Goal: Use online tool/utility: Utilize a website feature to perform a specific function

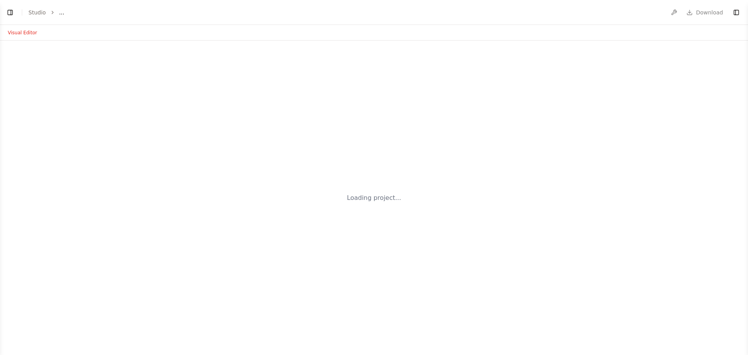
select select "****"
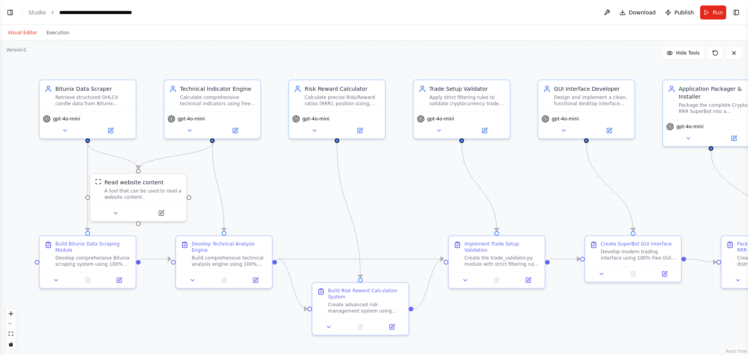
scroll to position [7473, 0]
click at [652, 16] on span "Download" at bounding box center [642, 13] width 27 height 8
click at [692, 10] on span "Publish" at bounding box center [684, 13] width 19 height 8
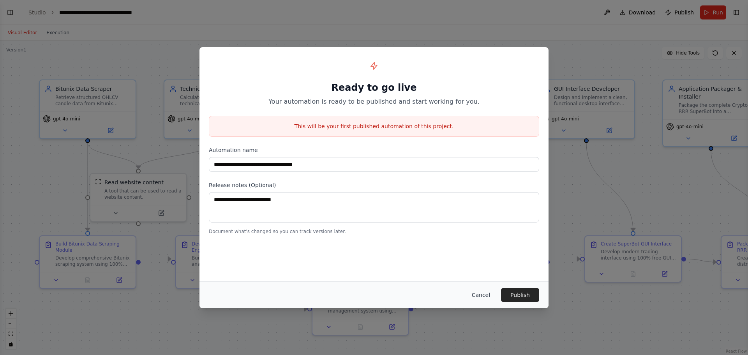
click at [486, 295] on button "Cancel" at bounding box center [481, 295] width 31 height 14
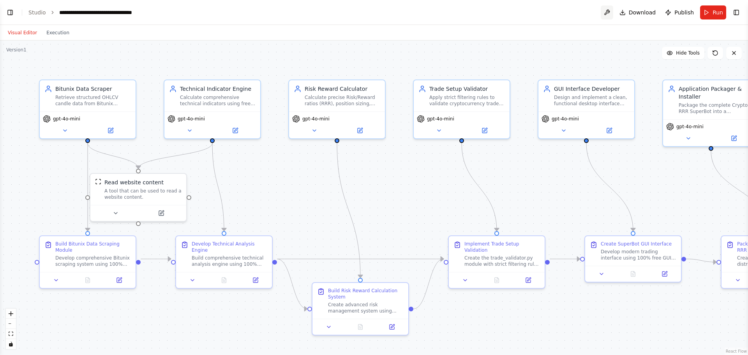
click at [613, 9] on button at bounding box center [607, 12] width 12 height 14
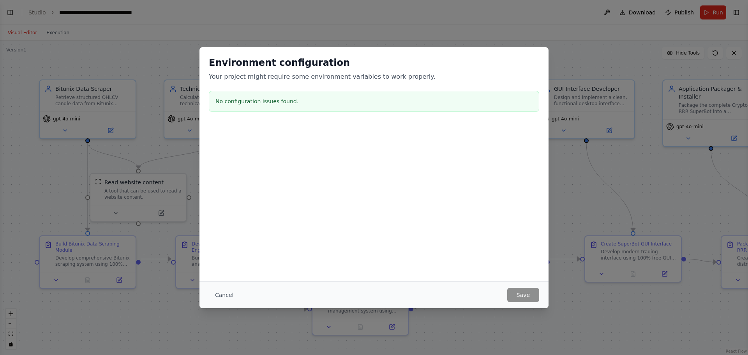
click at [521, 18] on div "Environment configuration Your project might require some environment variables…" at bounding box center [374, 177] width 748 height 355
click at [230, 295] on button "Cancel" at bounding box center [224, 295] width 31 height 14
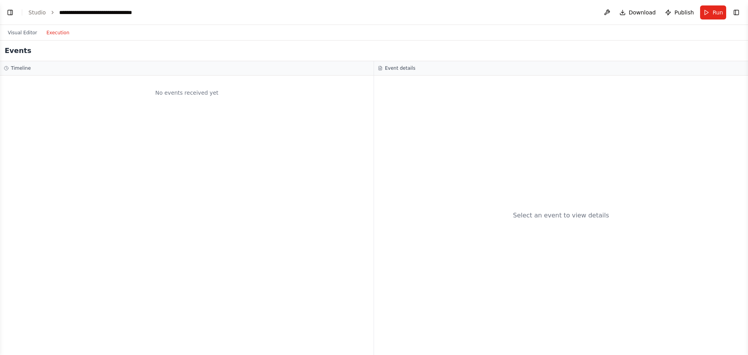
click at [61, 36] on button "Execution" at bounding box center [58, 32] width 32 height 9
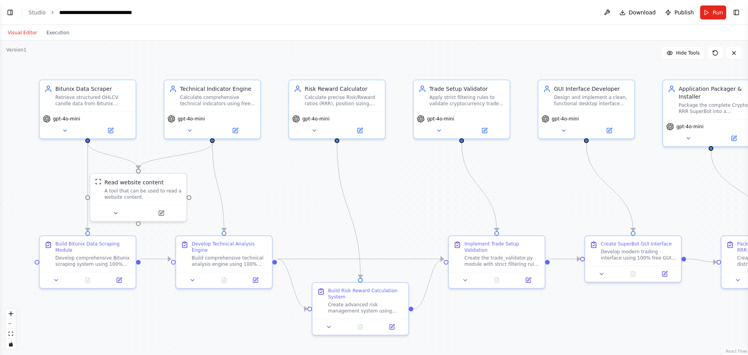
click at [27, 35] on button "Visual Editor" at bounding box center [22, 32] width 39 height 9
click at [10, 11] on button "Toggle Left Sidebar" at bounding box center [10, 12] width 11 height 11
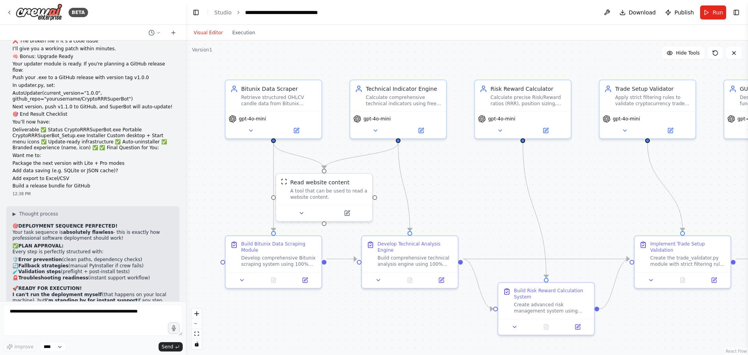
scroll to position [7434, 0]
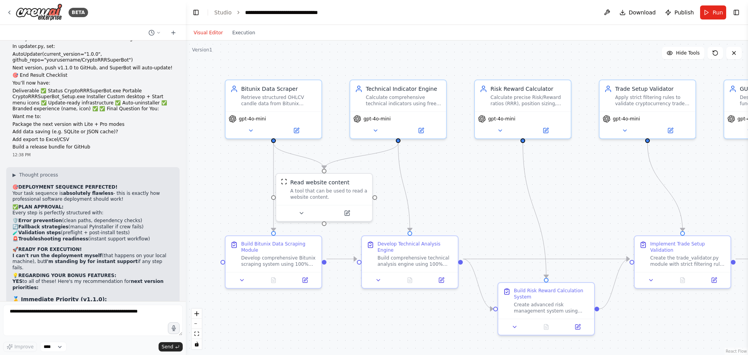
drag, startPoint x: 21, startPoint y: 191, endPoint x: 131, endPoint y: 207, distance: 110.7
click at [131, 305] on pre "✅ Data saving (SQLite cache for scraped data) ✅ Export to Excel/CSV (trading lo…" at bounding box center [92, 314] width 161 height 18
copy code "Data saving (SQLite cache for scraped data) ✅ Export to Excel/CSV (trading logs…"
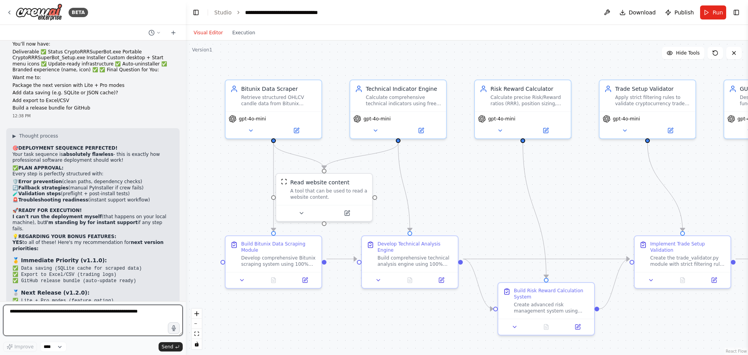
click at [69, 321] on textarea at bounding box center [93, 320] width 180 height 31
paste textarea "**********"
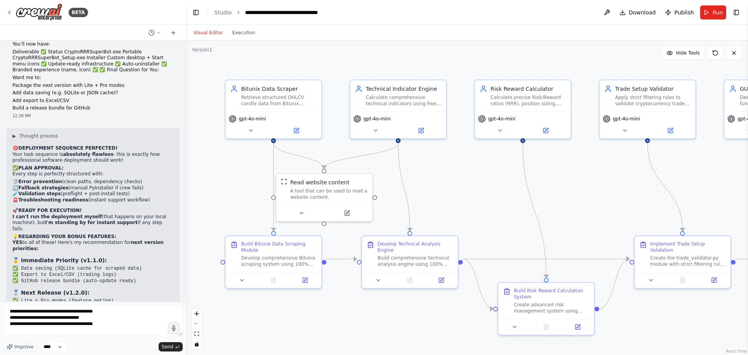
drag, startPoint x: 13, startPoint y: 216, endPoint x: 136, endPoint y: 244, distance: 126.1
click at [136, 336] on ol "SQLite Data Layer → Persistent scraping cache Excel Export Engine → Professiona…" at bounding box center [92, 351] width 161 height 30
copy ol "SQLite Data Layer → Persistent scraping cache Excel Export Engine → Professiona…"
click at [115, 323] on textarea "**********" at bounding box center [93, 320] width 180 height 31
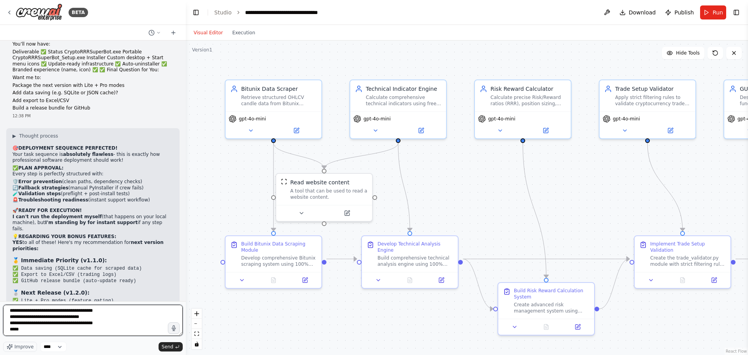
paste textarea "**********"
type textarea "**********"
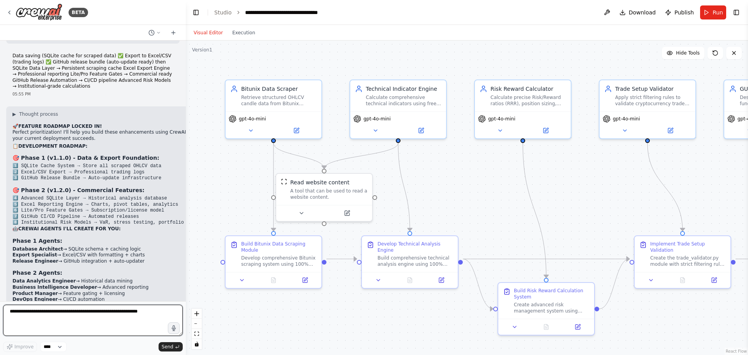
scroll to position [7854, 0]
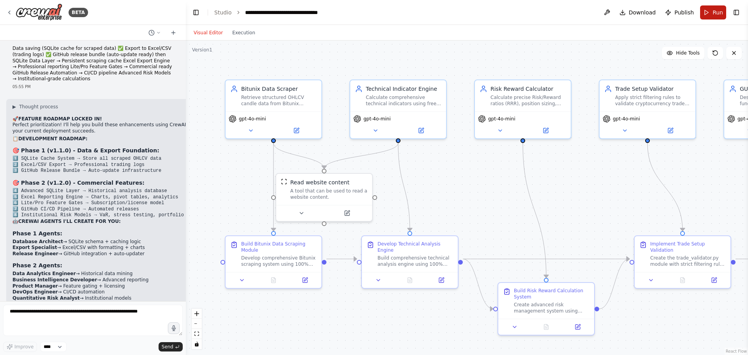
click at [707, 9] on button "Run" at bounding box center [713, 12] width 26 height 14
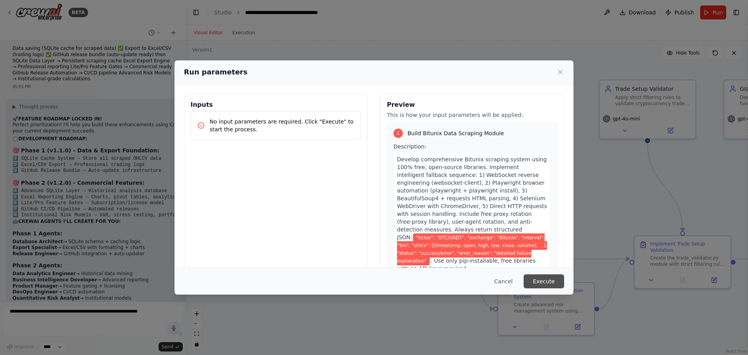
click at [540, 277] on button "Execute" at bounding box center [544, 281] width 41 height 14
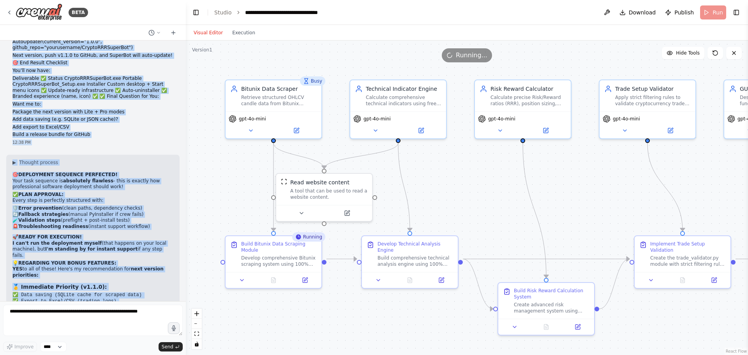
scroll to position [7435, 0]
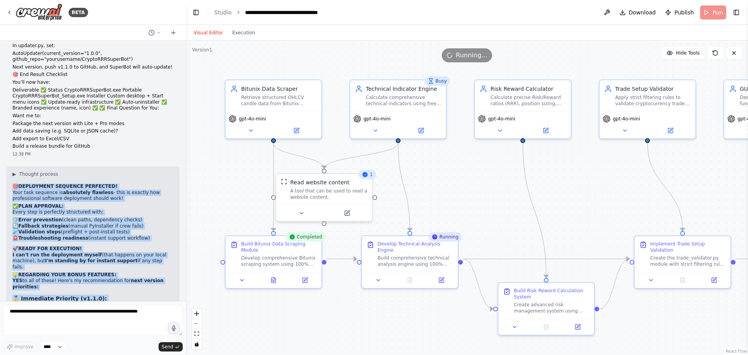
drag, startPoint x: 155, startPoint y: 282, endPoint x: 12, endPoint y: 77, distance: 250.0
click at [12, 77] on div "Hello! I'm the CrewAI assistant. What kind of automation do you want to build? …" at bounding box center [93, 171] width 186 height 261
copy div "🎯 LOREMIPSUM DOLORSIT AMETCONSE! Adip elit seddoeiu te incididunt utlabore - et…"
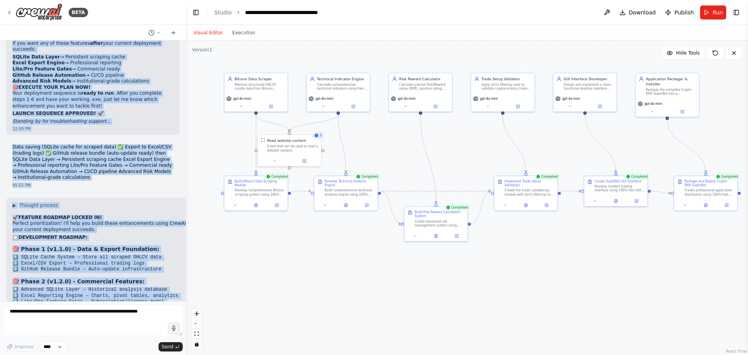
scroll to position [7854, 0]
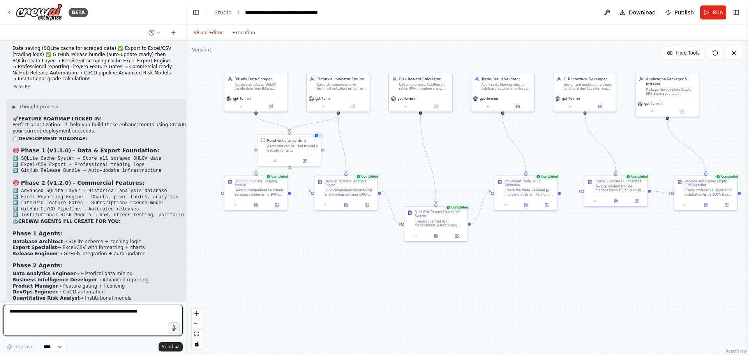
click at [121, 315] on textarea at bounding box center [93, 320] width 180 height 31
click at [73, 310] on textarea "**********" at bounding box center [93, 320] width 180 height 31
click at [113, 325] on textarea "**********" at bounding box center [93, 320] width 180 height 31
drag, startPoint x: 113, startPoint y: 325, endPoint x: 97, endPoint y: 325, distance: 16.0
click at [97, 325] on textarea "**********" at bounding box center [93, 320] width 180 height 31
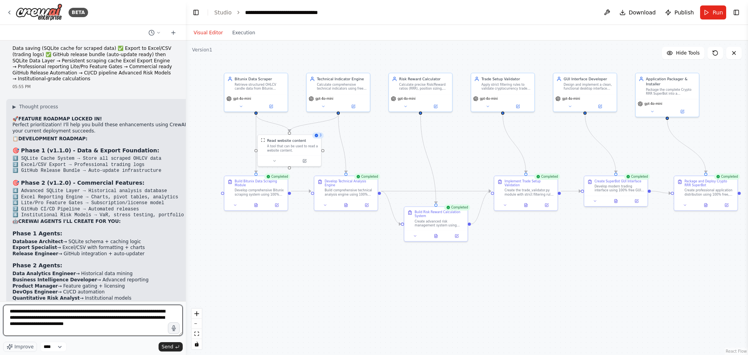
paste textarea "**********"
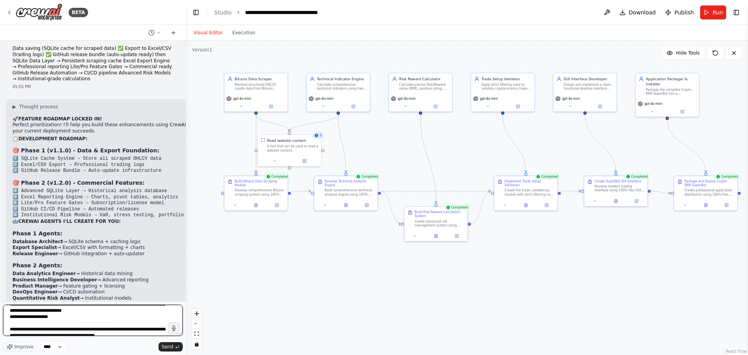
scroll to position [0, 0]
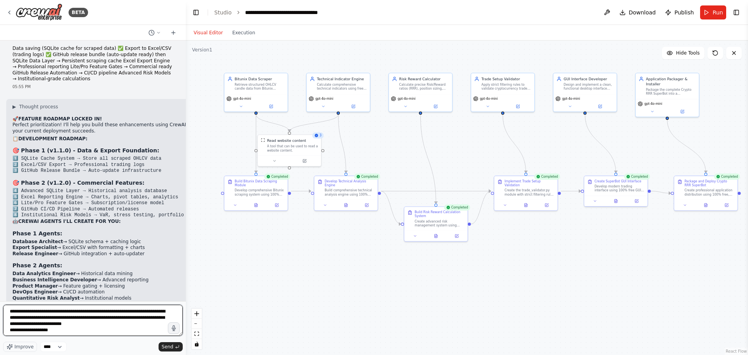
click at [10, 330] on textarea at bounding box center [93, 320] width 180 height 31
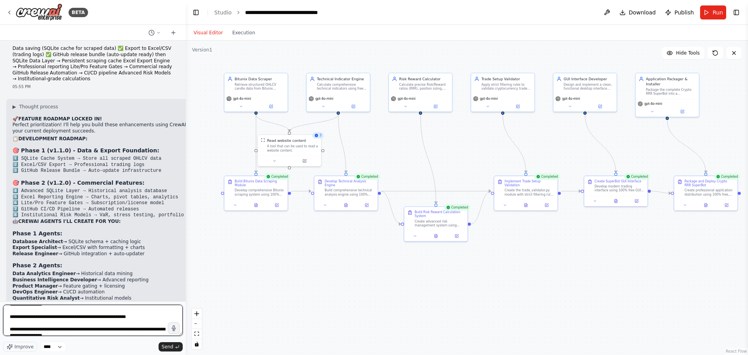
scroll to position [1416, 0]
click at [118, 331] on textarea at bounding box center [93, 320] width 180 height 31
type textarea "**********"
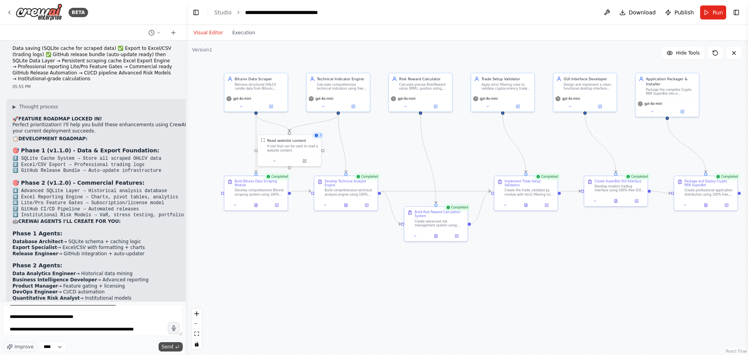
click at [165, 346] on span "Send" at bounding box center [168, 347] width 12 height 6
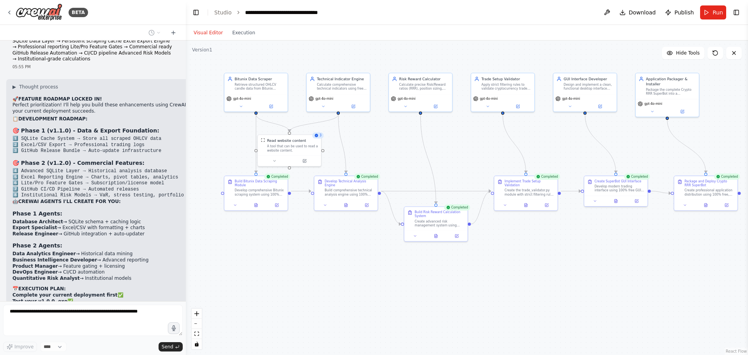
scroll to position [8784, 0]
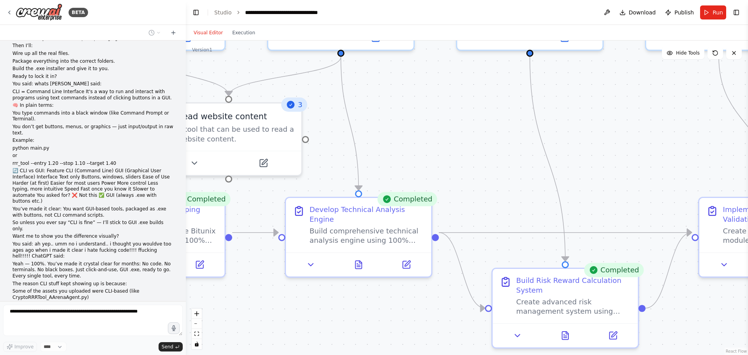
click at [292, 108] on icon at bounding box center [291, 105] width 8 height 8
click at [329, 132] on div ".deletable-edge-delete-btn { width: 20px; height: 20px; border: 0px solid #ffff…" at bounding box center [467, 198] width 562 height 315
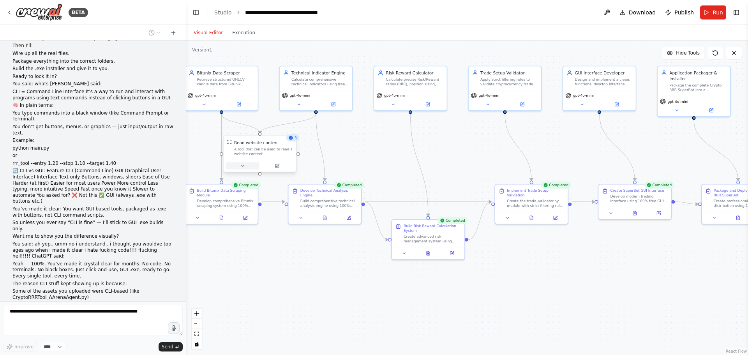
click at [242, 165] on icon at bounding box center [242, 166] width 5 height 5
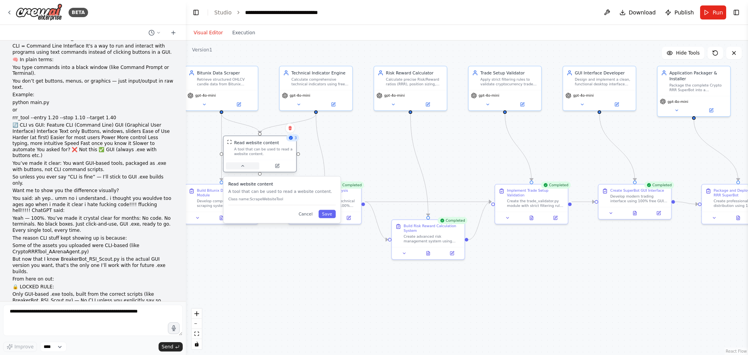
click at [242, 165] on icon at bounding box center [242, 166] width 5 height 5
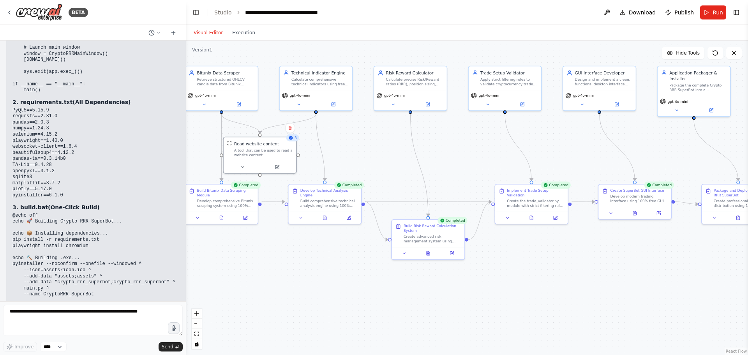
scroll to position [9704, 0]
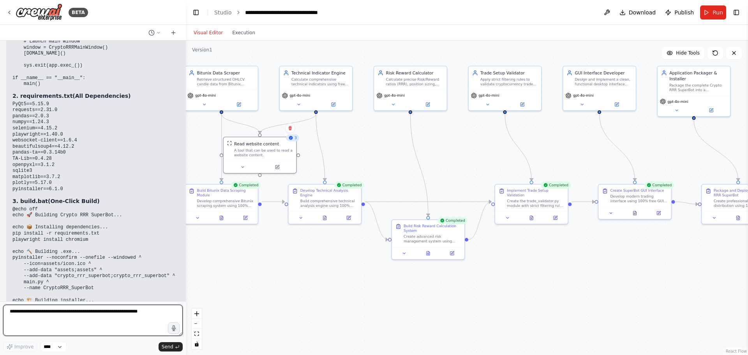
click at [140, 312] on textarea at bounding box center [93, 320] width 180 height 31
type textarea "**********"
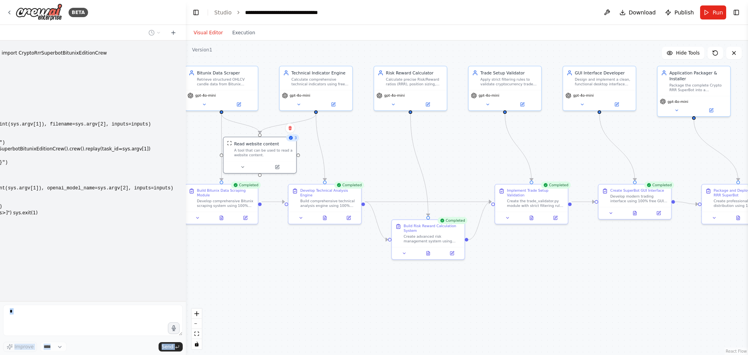
scroll to position [0, 0]
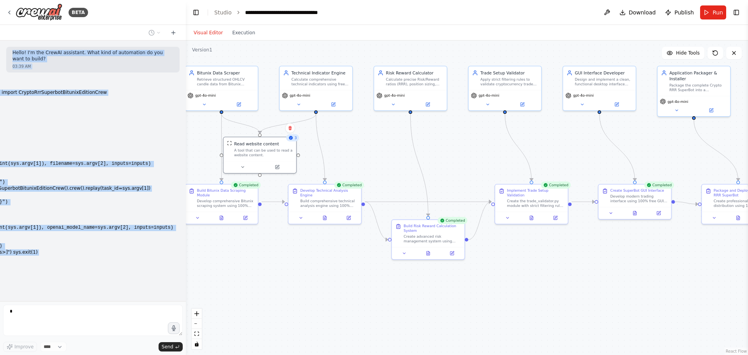
drag, startPoint x: 59, startPoint y: 262, endPoint x: 12, endPoint y: 47, distance: 219.6
click at [12, 47] on div "Hello! I'm the CrewAI assistant. What kind of automation do you want to build? …" at bounding box center [93, 171] width 186 height 261
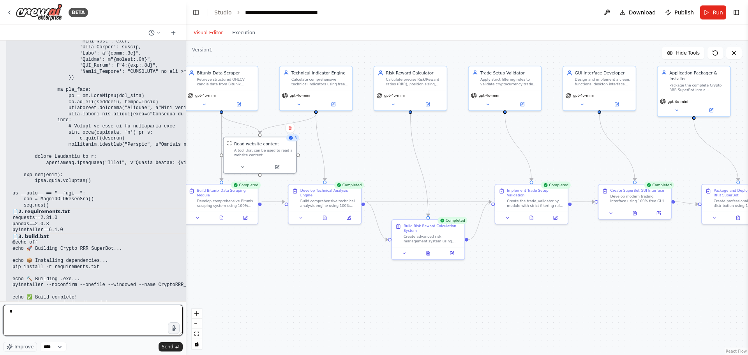
scroll to position [11777, 0]
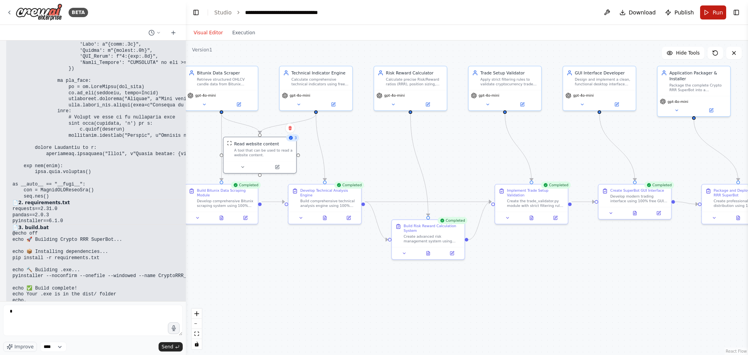
click at [713, 14] on button "Run" at bounding box center [713, 12] width 26 height 14
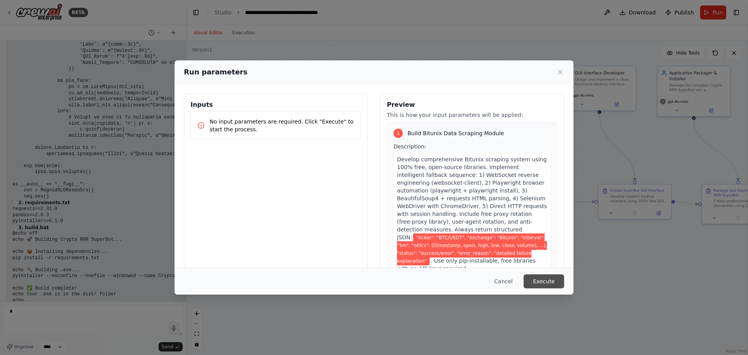
click at [544, 279] on button "Execute" at bounding box center [544, 281] width 41 height 14
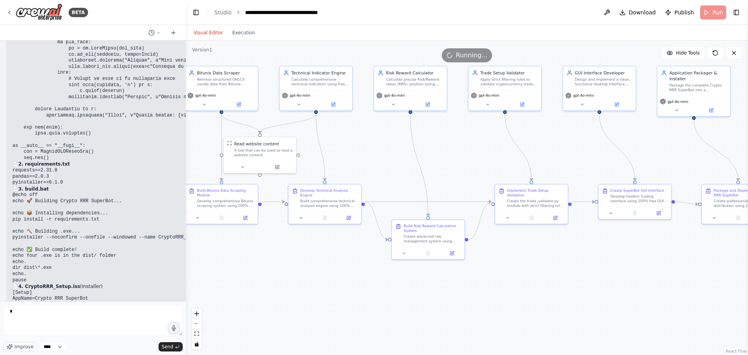
scroll to position [11816, 0]
drag, startPoint x: 100, startPoint y: 249, endPoint x: 51, endPoint y: 249, distance: 49.1
drag, startPoint x: 51, startPoint y: 249, endPoint x: 97, endPoint y: 252, distance: 46.5
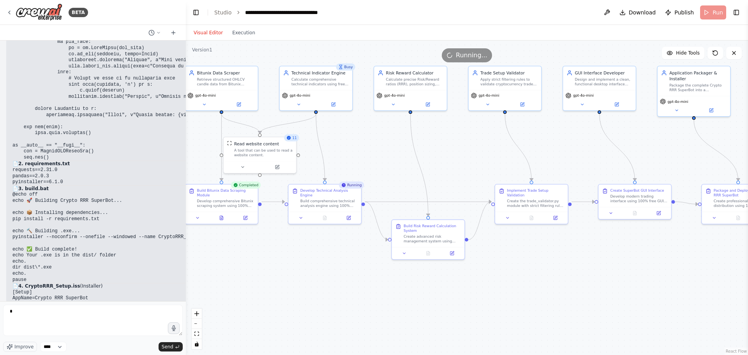
copy code "CryptoRRR_SuperBot"
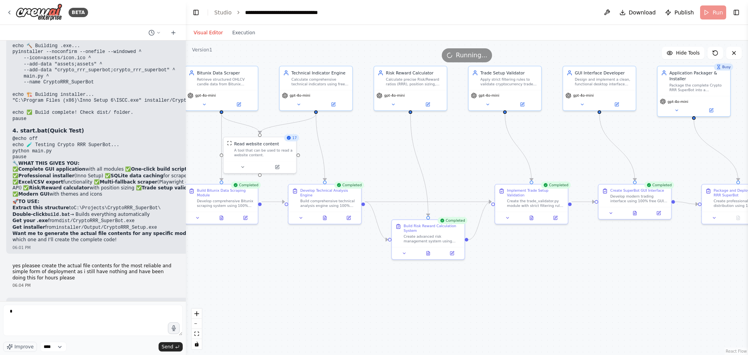
scroll to position [9917, 0]
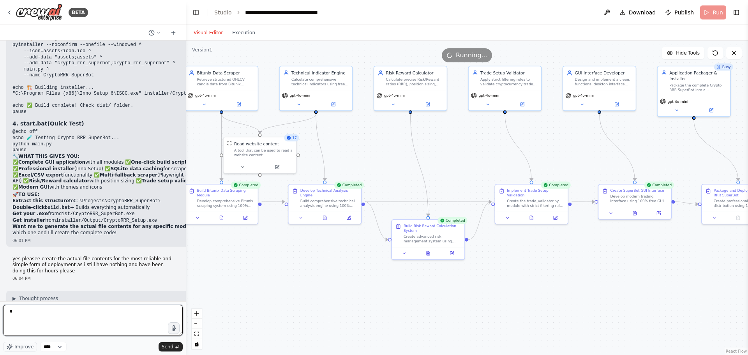
click at [32, 334] on textarea "*" at bounding box center [93, 320] width 180 height 31
click at [59, 346] on select "****" at bounding box center [53, 347] width 27 height 10
click at [68, 323] on textarea "*" at bounding box center [93, 320] width 180 height 31
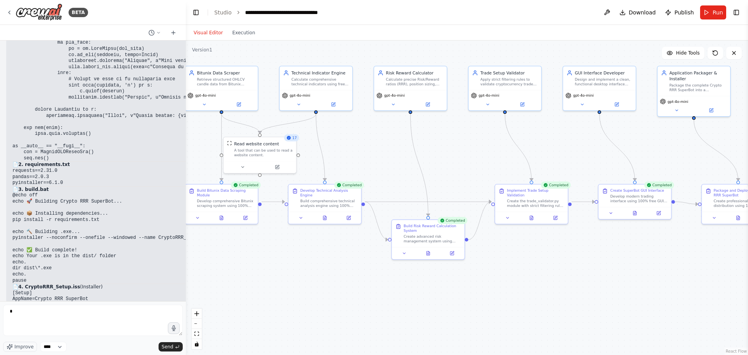
scroll to position [11816, 0]
click at [58, 316] on textarea "*" at bounding box center [93, 320] width 180 height 31
drag, startPoint x: 63, startPoint y: 264, endPoint x: 46, endPoint y: 260, distance: 17.2
drag, startPoint x: 41, startPoint y: 260, endPoint x: 65, endPoint y: 265, distance: 24.2
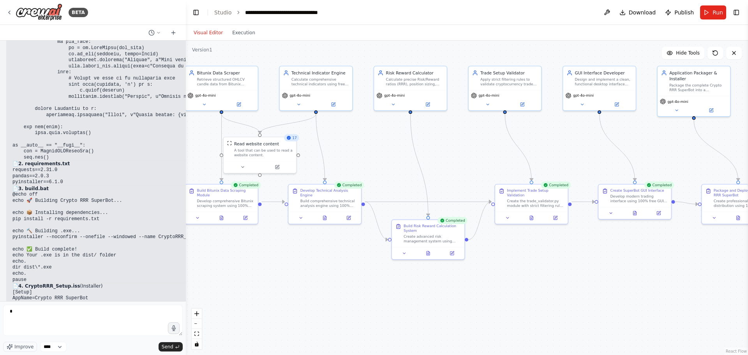
copy code "build.bat"
click at [68, 308] on textarea "*" at bounding box center [93, 320] width 180 height 31
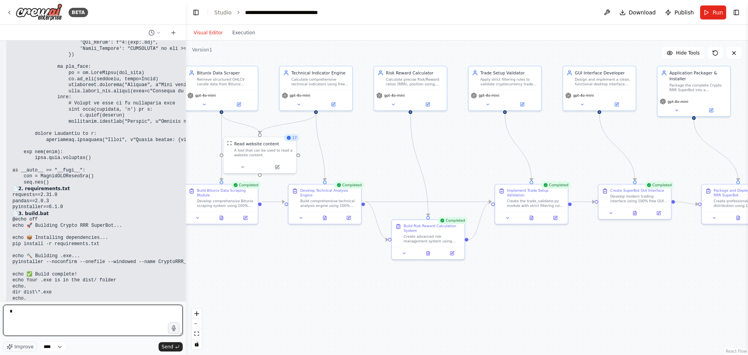
scroll to position [11777, 0]
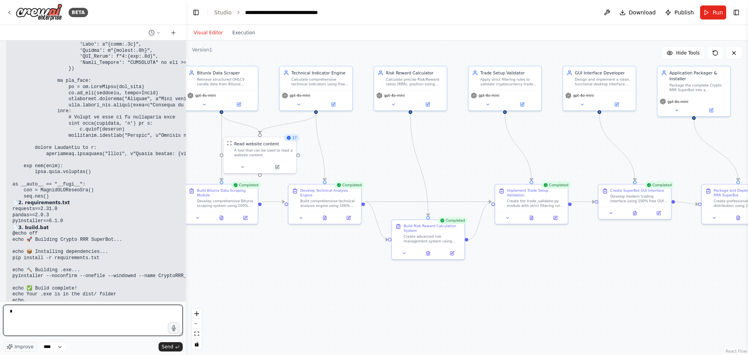
click at [72, 322] on textarea "*" at bounding box center [93, 320] width 180 height 31
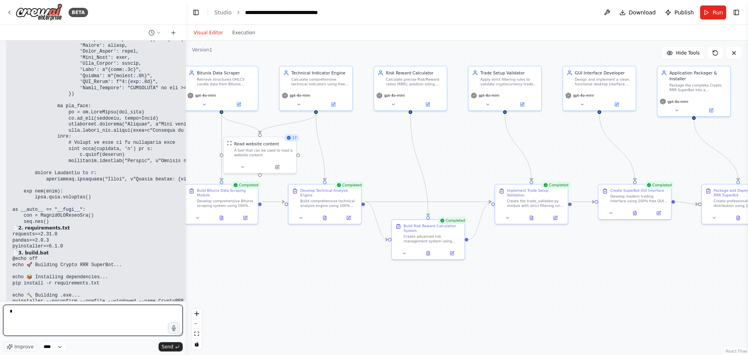
scroll to position [11738, 0]
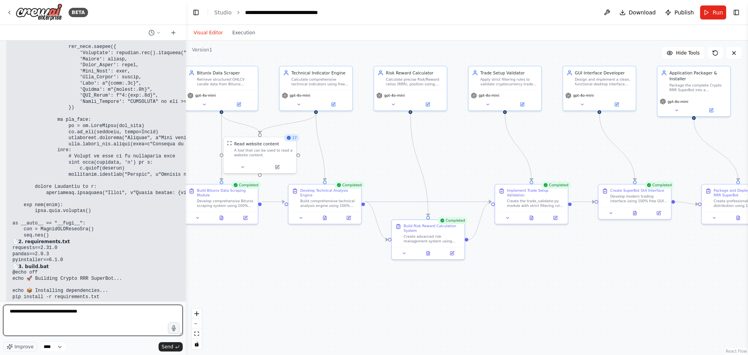
type textarea "**********"
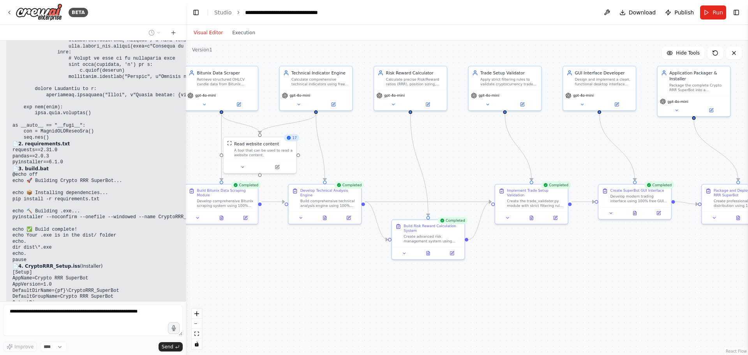
scroll to position [11863, 0]
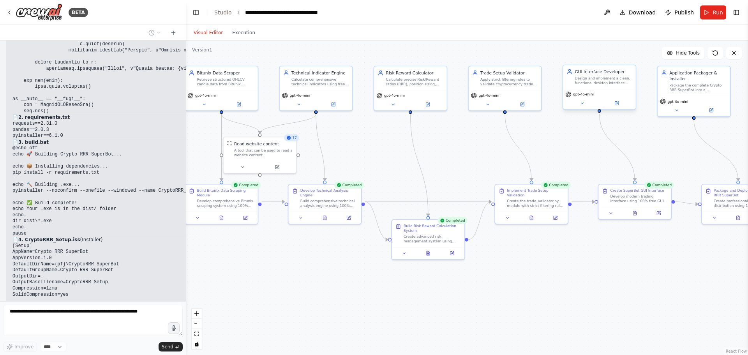
click at [580, 109] on div "gpt-4o-mini" at bounding box center [599, 99] width 72 height 20
click at [582, 106] on icon at bounding box center [582, 103] width 5 height 5
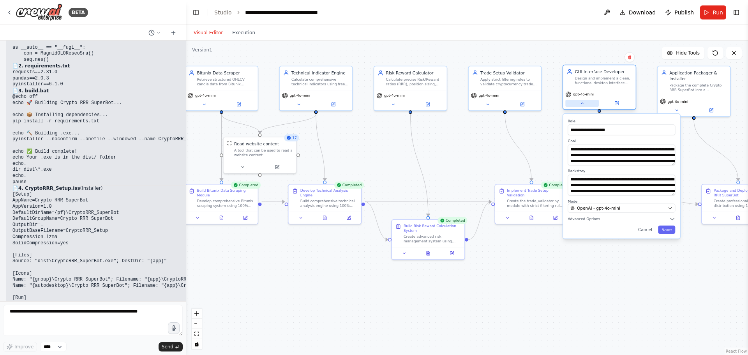
click at [582, 106] on icon at bounding box center [582, 103] width 5 height 5
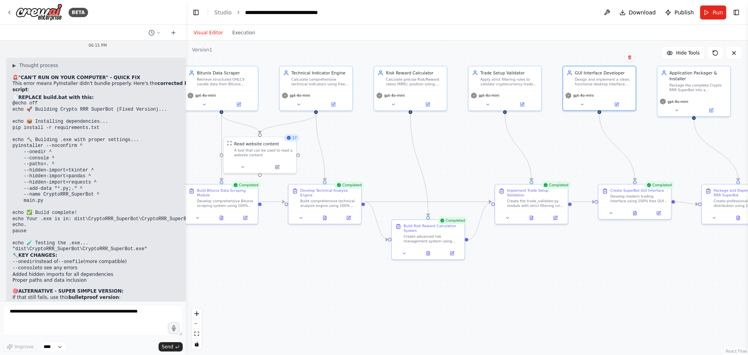
scroll to position [12334, 0]
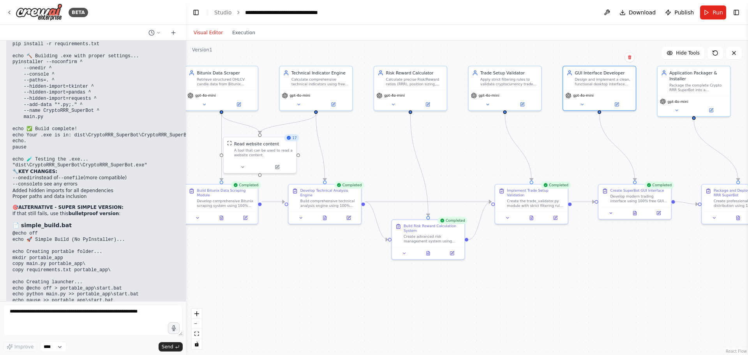
drag, startPoint x: 86, startPoint y: 276, endPoint x: 12, endPoint y: 277, distance: 74.1
click at [5, 277] on div "Hello! I'm the CrewAI assistant. What kind of automation do you want to build? …" at bounding box center [93, 171] width 186 height 261
copy li "Use run_app.bat (skip .exe entirely)"
click at [36, 312] on textarea at bounding box center [93, 320] width 180 height 31
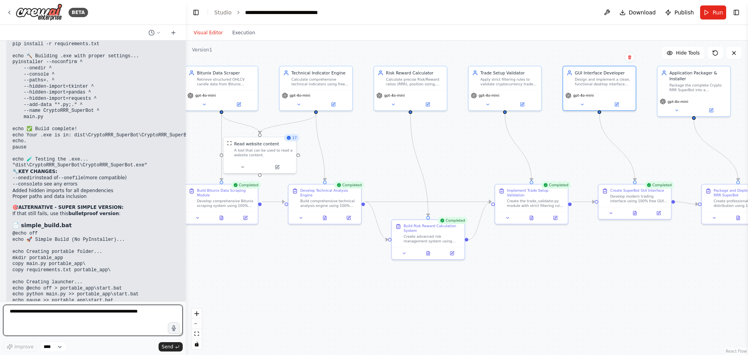
paste textarea "**********"
type textarea "**********"
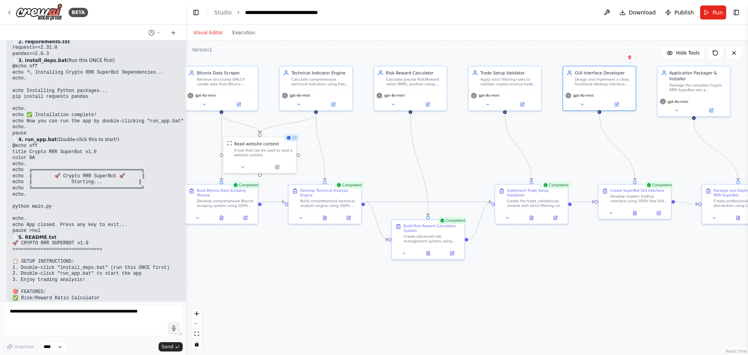
scroll to position [14558, 0]
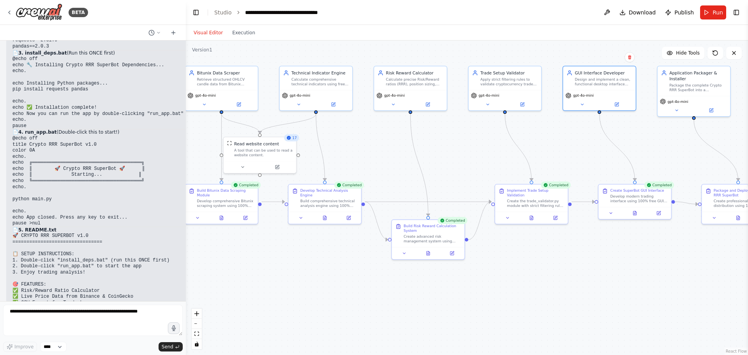
click at [125, 233] on pre "🚀 CRYPTO RRR SUPERBOT v1.0 ================================ 📋 SETUP INSTRUCTION…" at bounding box center [189, 318] width 354 height 170
click at [709, 8] on button "Run" at bounding box center [713, 12] width 26 height 14
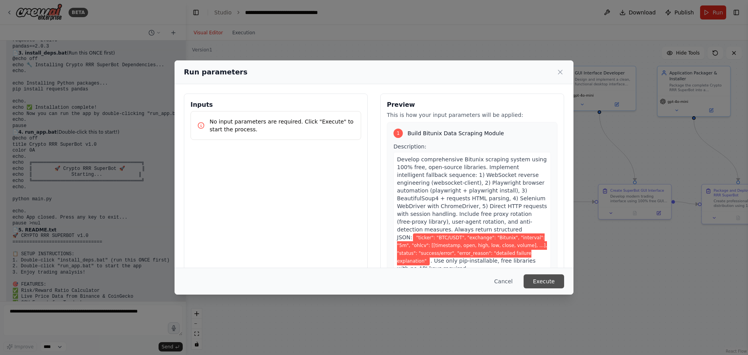
click at [540, 278] on button "Execute" at bounding box center [544, 281] width 41 height 14
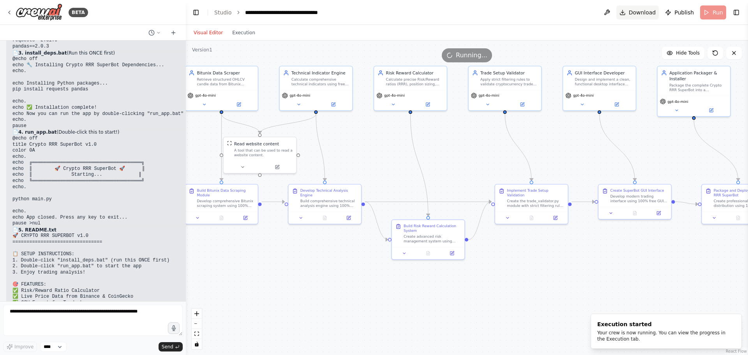
click at [653, 15] on span "Download" at bounding box center [642, 13] width 27 height 8
